Goal: Information Seeking & Learning: Learn about a topic

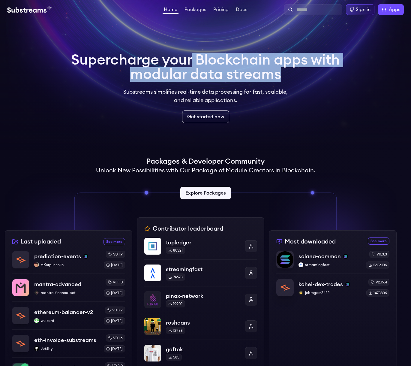
drag, startPoint x: 209, startPoint y: 65, endPoint x: 300, endPoint y: 84, distance: 92.4
click at [298, 82] on div "Supercharge your Blockchain apps with modular data streams Substreams simplifie…" at bounding box center [205, 88] width 269 height 70
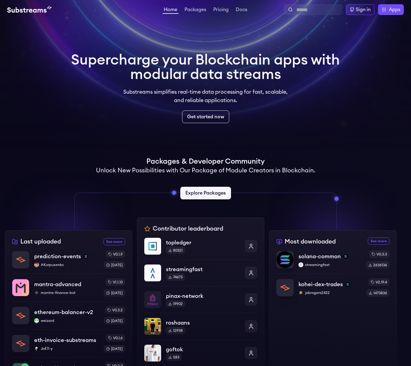
click at [300, 84] on div "Supercharge your Blockchain apps with modular data streams Substreams simplifie…" at bounding box center [205, 88] width 269 height 70
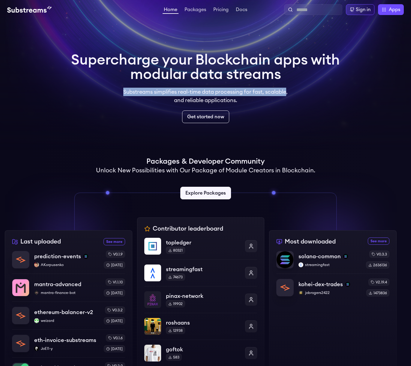
drag, startPoint x: 287, startPoint y: 92, endPoint x: 112, endPoint y: 90, distance: 174.7
click at [112, 90] on div "Supercharge your Blockchain apps with modular data streams Substreams simplifie…" at bounding box center [205, 88] width 269 height 70
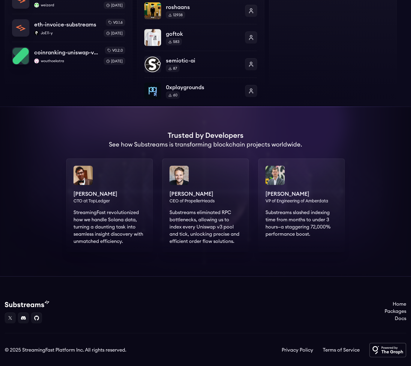
scroll to position [331, 0]
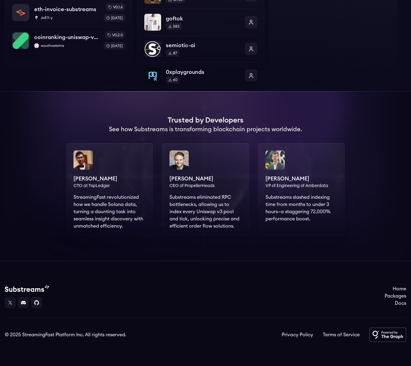
drag, startPoint x: 170, startPoint y: 200, endPoint x: 220, endPoint y: 228, distance: 56.3
click at [220, 228] on div "Markus CEO of PropellerHeads Substreams eliminated RPC bottlenecks, allowing us…" at bounding box center [205, 190] width 86 height 94
click at [226, 224] on div "Markus CEO of PropellerHeads Substreams eliminated RPC bottlenecks, allowing us…" at bounding box center [205, 190] width 86 height 94
drag, startPoint x: 240, startPoint y: 224, endPoint x: 176, endPoint y: 183, distance: 76.4
click at [176, 183] on div "Markus CEO of PropellerHeads Substreams eliminated RPC bottlenecks, allowing us…" at bounding box center [205, 190] width 86 height 94
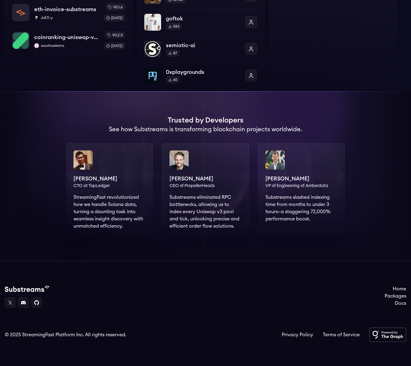
click at [174, 191] on div "Markus CEO of PropellerHeads Substreams eliminated RPC bottlenecks, allowing us…" at bounding box center [205, 190] width 86 height 94
drag, startPoint x: 176, startPoint y: 195, endPoint x: 225, endPoint y: 223, distance: 56.5
click at [224, 223] on div "Markus CEO of PropellerHeads Substreams eliminated RPC bottlenecks, allowing us…" at bounding box center [205, 190] width 86 height 94
click at [225, 223] on div "Markus CEO of PropellerHeads Substreams eliminated RPC bottlenecks, allowing us…" at bounding box center [205, 190] width 86 height 94
drag, startPoint x: 175, startPoint y: 196, endPoint x: 210, endPoint y: 220, distance: 42.5
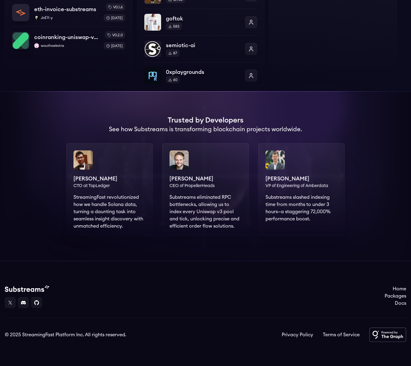
click at [208, 219] on div "Markus CEO of PropellerHeads Substreams eliminated RPC bottlenecks, allowing us…" at bounding box center [205, 190] width 86 height 94
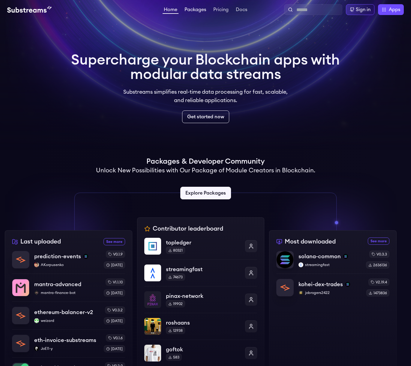
click at [190, 8] on link "Packages" at bounding box center [195, 10] width 24 height 6
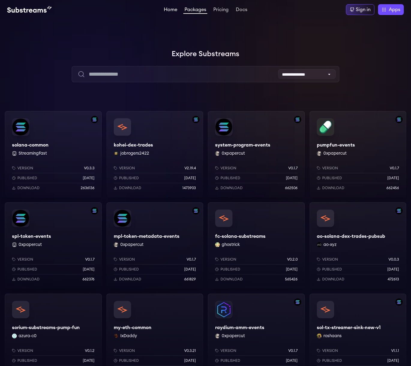
click at [165, 11] on link "Home" at bounding box center [171, 10] width 16 height 6
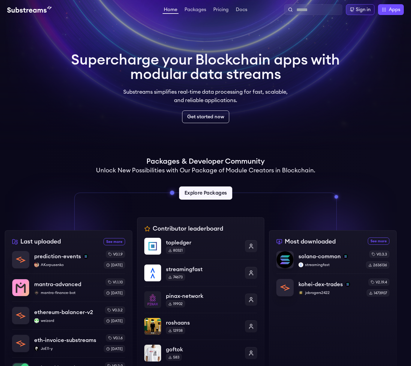
click at [206, 191] on link "Explore Packages" at bounding box center [205, 192] width 53 height 13
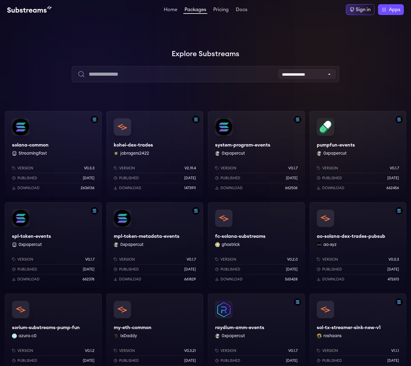
click at [77, 122] on div "solana-common StreamingFast Version v0.3.3 Published 7 months ago Download 2636…" at bounding box center [53, 154] width 97 height 86
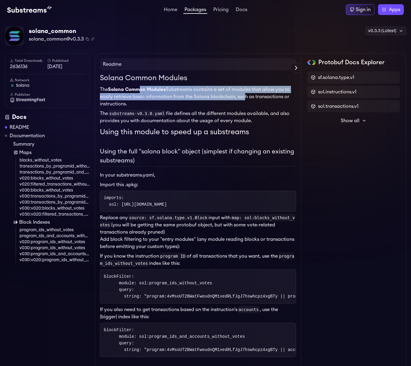
drag, startPoint x: 138, startPoint y: 89, endPoint x: 244, endPoint y: 98, distance: 105.7
click at [240, 97] on p "The Solana Common Modules Substreams contains a set of modules that allow you t…" at bounding box center [198, 97] width 196 height 22
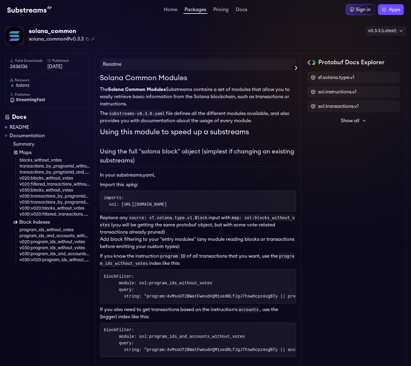
click at [244, 98] on p "The Solana Common Modules Substreams contains a set of modules that allow you t…" at bounding box center [198, 97] width 196 height 22
drag, startPoint x: 201, startPoint y: 98, endPoint x: 271, endPoint y: 119, distance: 73.0
click at [272, 121] on p "The substreams-v0.3.0.yaml file defines all the different modules available, an…" at bounding box center [198, 117] width 196 height 14
click at [235, 11] on link "Docs" at bounding box center [242, 10] width 14 height 6
